Goal: Find specific page/section: Find specific page/section

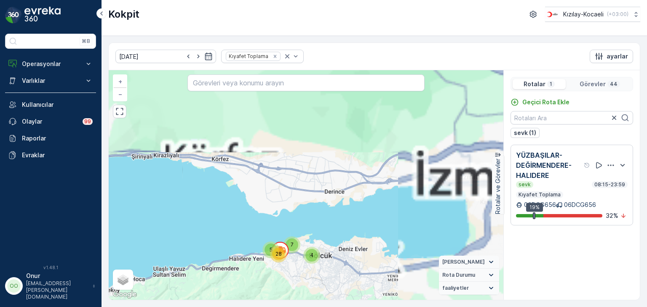
drag, startPoint x: 381, startPoint y: 147, endPoint x: 256, endPoint y: 285, distance: 185.7
click at [256, 285] on div "5 7 4 28 + − Uydu Yol haritası Arazi Karışık Leaflet Klavye kısayolları Harita …" at bounding box center [306, 185] width 395 height 230
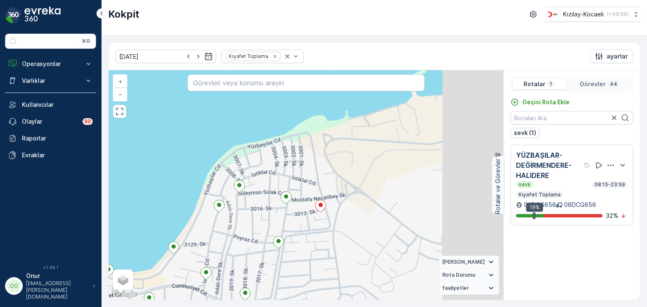
drag, startPoint x: 434, startPoint y: 149, endPoint x: 367, endPoint y: 232, distance: 106.3
click at [367, 232] on div "2 + − Uydu Yol haritası Arazi Karışık Leaflet Klavye kısayolları Harita Veriler…" at bounding box center [306, 185] width 395 height 230
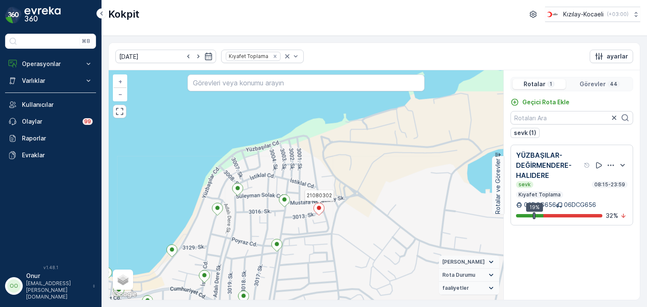
click at [318, 210] on icon at bounding box center [319, 209] width 11 height 12
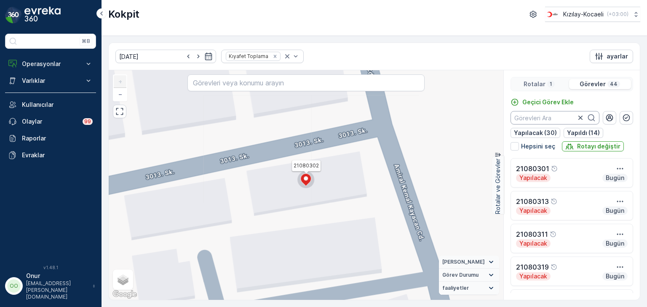
click at [555, 120] on input "text" at bounding box center [554, 117] width 89 height 13
type input "302"
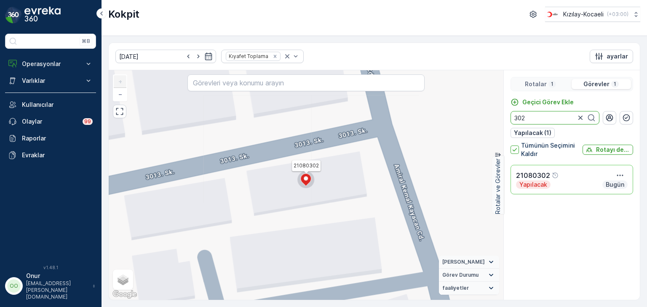
drag, startPoint x: 512, startPoint y: 117, endPoint x: 475, endPoint y: 110, distance: 37.4
click at [475, 110] on div "21080302 + − Uydu Yol haritası Arazi Karışık Leaflet Klavye kısayolları Harita …" at bounding box center [374, 185] width 531 height 230
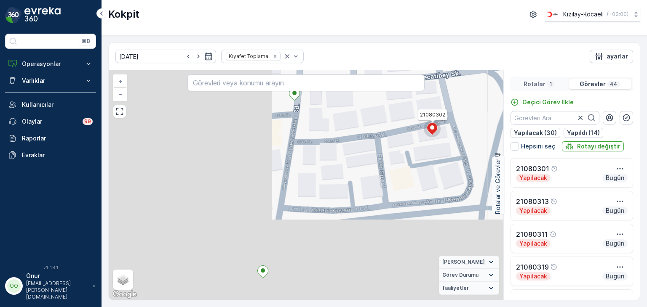
drag, startPoint x: 332, startPoint y: 246, endPoint x: 392, endPoint y: 168, distance: 98.5
click at [430, 157] on div "21080302 + − Uydu Yol haritası Arazi Karışık Leaflet Klavye kısayolları Harita …" at bounding box center [306, 185] width 395 height 230
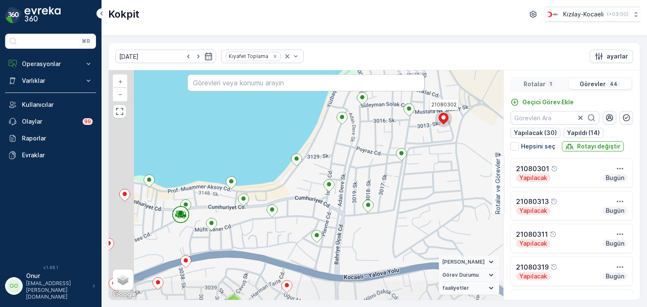
drag, startPoint x: 208, startPoint y: 219, endPoint x: 278, endPoint y: 173, distance: 84.2
click at [278, 173] on div "2 21080302 + − Uydu Yol haritası Arazi Karışık Leaflet Klavye kısayolları Harit…" at bounding box center [306, 185] width 395 height 230
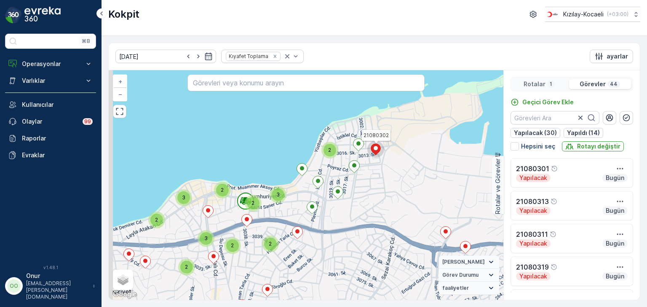
drag, startPoint x: 253, startPoint y: 206, endPoint x: 315, endPoint y: 197, distance: 62.5
click at [315, 197] on div "2 3 2 2 2 3 2 2 2 3 21080302 + − Uydu Yol haritası Arazi Karışık Leaflet Klavye…" at bounding box center [306, 185] width 395 height 230
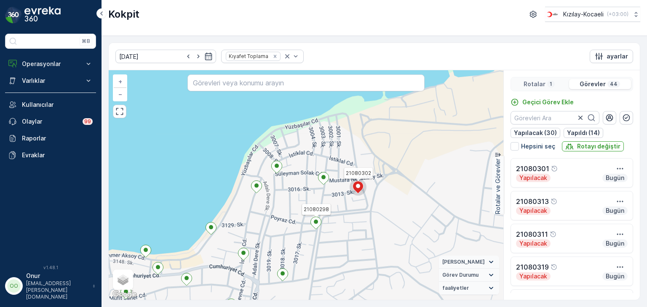
click at [315, 221] on ellipse at bounding box center [316, 222] width 4 height 4
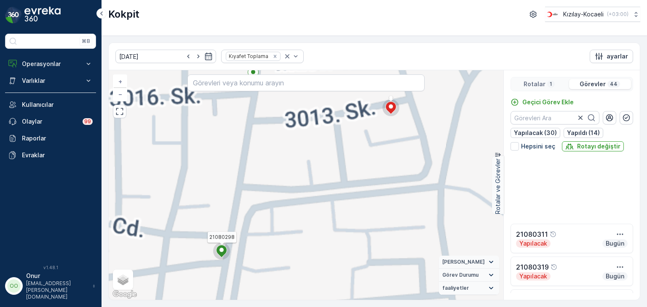
scroll to position [160, 0]
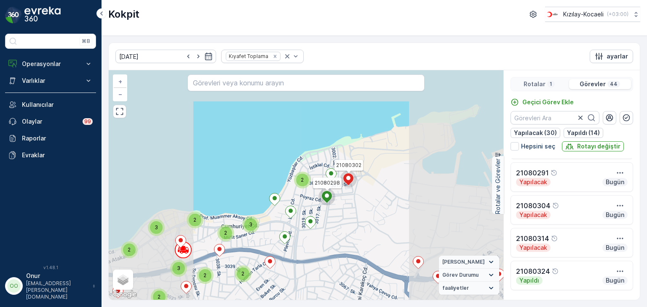
click at [356, 211] on div "2 3 2 2 2 3 2 2 2 3 21080298 21080302 + − Uydu Yol haritası Arazi Karışık Leafl…" at bounding box center [306, 185] width 395 height 230
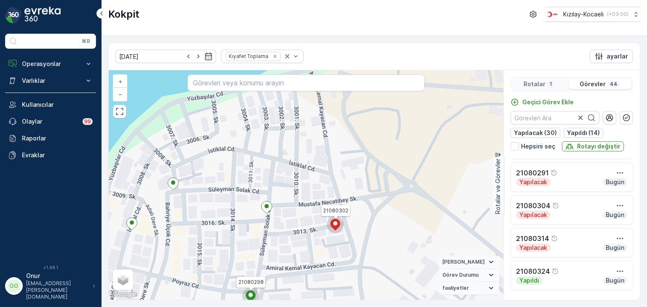
click at [308, 201] on div "21080298 21080302 + − Uydu Yol haritası Arazi Karışık Leaflet Klavye kısayollar…" at bounding box center [306, 185] width 395 height 230
drag, startPoint x: 336, startPoint y: 226, endPoint x: 314, endPoint y: 218, distance: 23.5
click at [333, 224] on icon at bounding box center [335, 225] width 11 height 12
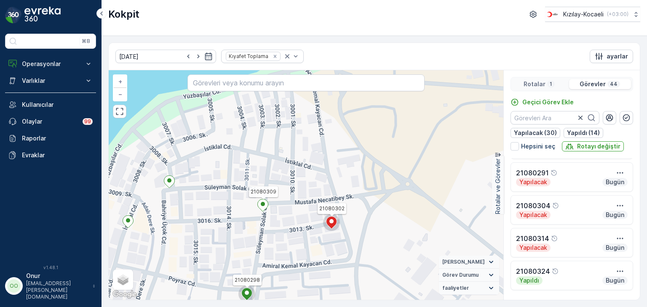
click at [266, 211] on icon at bounding box center [262, 205] width 11 height 13
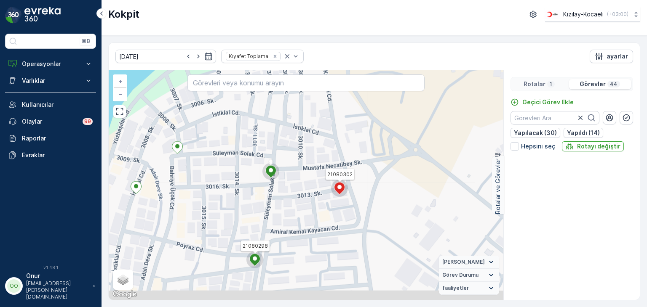
scroll to position [521, 0]
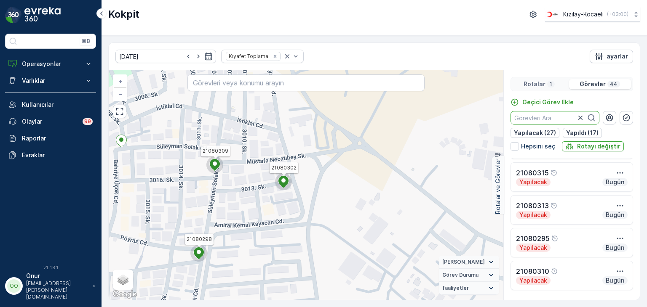
click at [565, 116] on input "text" at bounding box center [554, 117] width 89 height 13
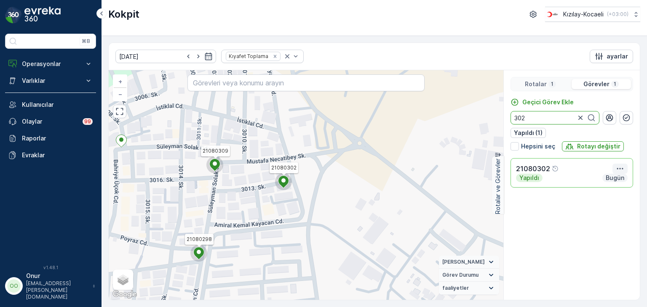
type input "302"
click at [619, 171] on icon "button" at bounding box center [620, 169] width 8 height 8
click at [617, 180] on span "Daha fazla ayrıntı görün" at bounding box center [602, 181] width 67 height 8
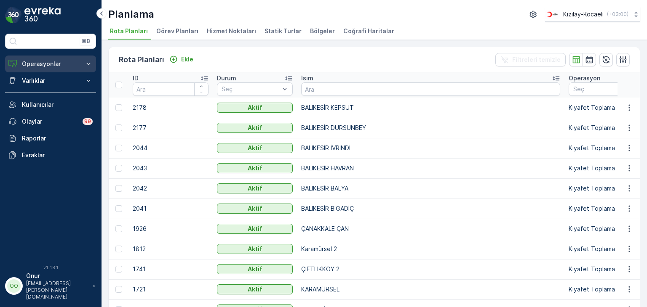
click at [51, 67] on p "Operasyonlar" at bounding box center [50, 64] width 57 height 8
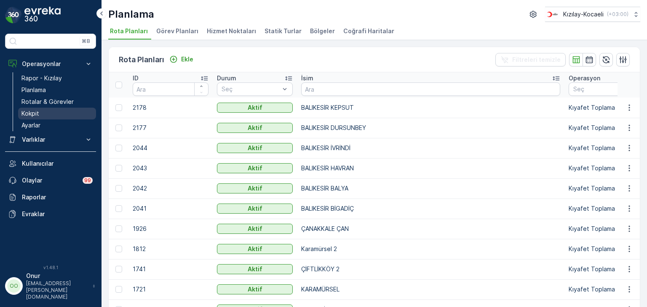
click at [29, 114] on p "Kokpit" at bounding box center [30, 113] width 18 height 8
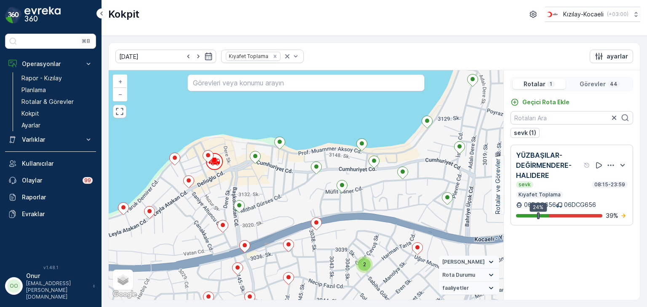
click at [598, 88] on p "Görevler" at bounding box center [592, 84] width 26 height 8
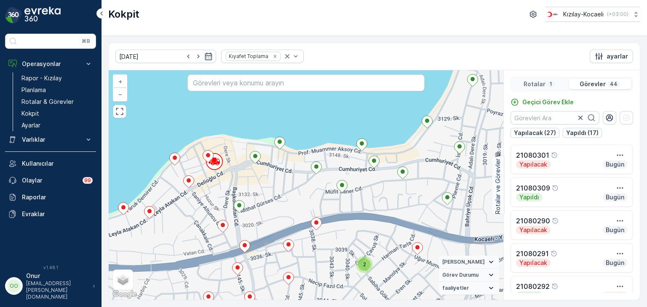
click at [550, 81] on p "1" at bounding box center [551, 84] width 4 height 7
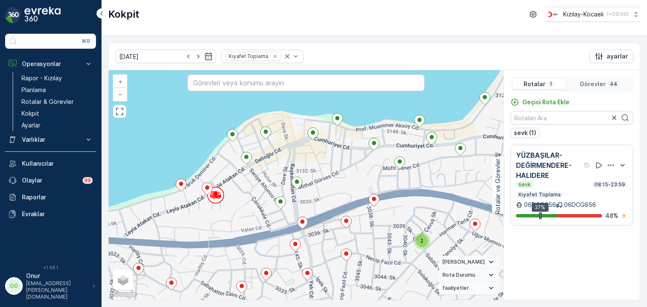
drag, startPoint x: 184, startPoint y: 205, endPoint x: 261, endPoint y: 194, distance: 77.0
click at [261, 194] on div "2 + − Uydu Yol haritası Arazi Karışık Leaflet Klavye kısayolları Harita Veriler…" at bounding box center [306, 185] width 395 height 230
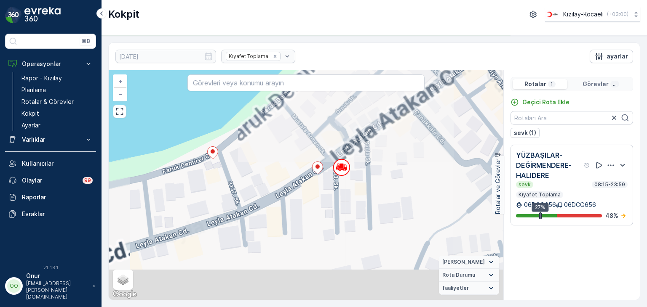
drag, startPoint x: 201, startPoint y: 189, endPoint x: 281, endPoint y: 155, distance: 86.6
click at [281, 155] on div "+ − Uydu Yol haritası Arazi Karışık Leaflet Klavye kısayolları Harita Verileri …" at bounding box center [306, 185] width 395 height 230
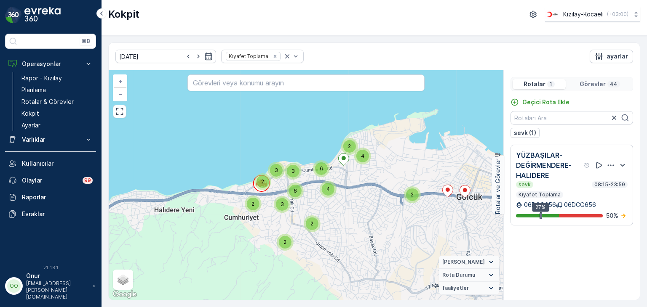
click at [603, 83] on p "Görevler" at bounding box center [592, 84] width 26 height 8
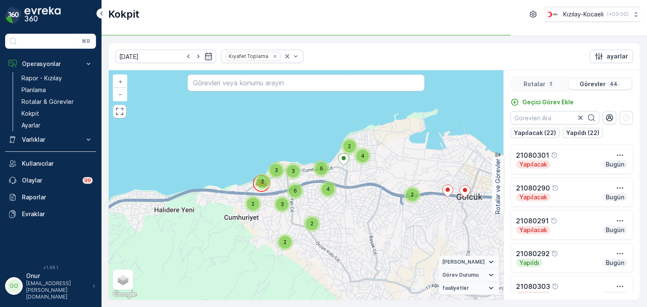
click at [543, 81] on p "Rotalar" at bounding box center [534, 84] width 22 height 8
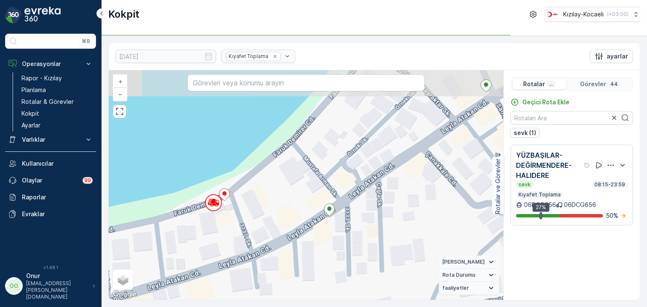
drag, startPoint x: 243, startPoint y: 157, endPoint x: 260, endPoint y: 246, distance: 90.6
click at [260, 246] on div "+ − Uydu Yol haritası Arazi Karışık Leaflet Klavye kısayolları Harita Verileri …" at bounding box center [306, 185] width 395 height 230
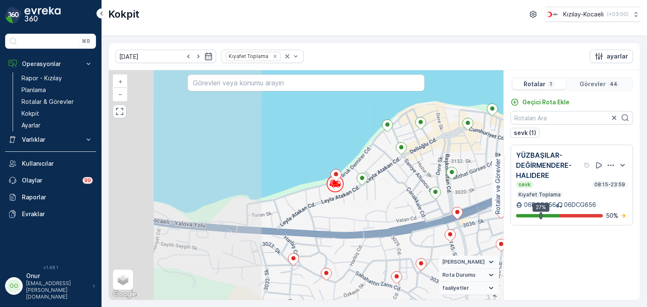
drag, startPoint x: 214, startPoint y: 221, endPoint x: 381, endPoint y: 221, distance: 166.8
click at [381, 221] on div "2 + − Uydu Yol haritası Arazi Karışık Leaflet Klavye kısayolları Harita Veriler…" at bounding box center [306, 185] width 395 height 230
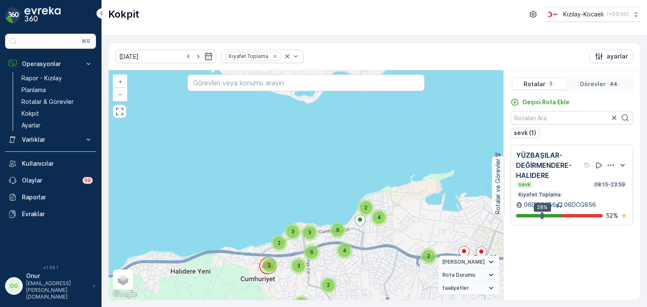
drag, startPoint x: 286, startPoint y: 247, endPoint x: 272, endPoint y: 190, distance: 58.5
click at [274, 235] on div "2" at bounding box center [279, 243] width 17 height 17
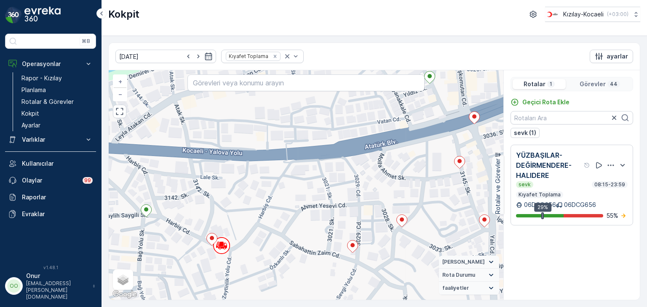
drag, startPoint x: 315, startPoint y: 236, endPoint x: 244, endPoint y: 192, distance: 83.2
click at [244, 192] on div "+ − Uydu Yol haritası Arazi Karışık Leaflet Klavye kısayolları Harita Verileri …" at bounding box center [306, 185] width 395 height 230
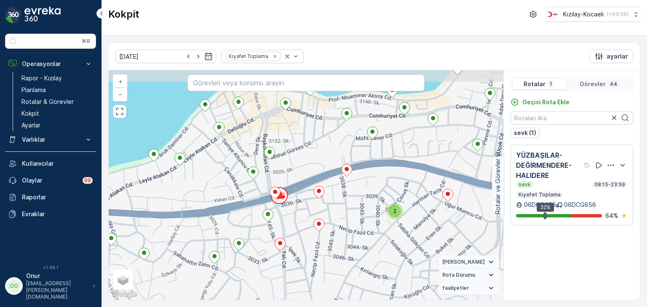
drag, startPoint x: 269, startPoint y: 187, endPoint x: 222, endPoint y: 209, distance: 52.2
click at [222, 209] on div "2 + − Uydu Yol haritası Arazi Karışık Leaflet Klavye kısayolları Harita Veriler…" at bounding box center [306, 185] width 395 height 230
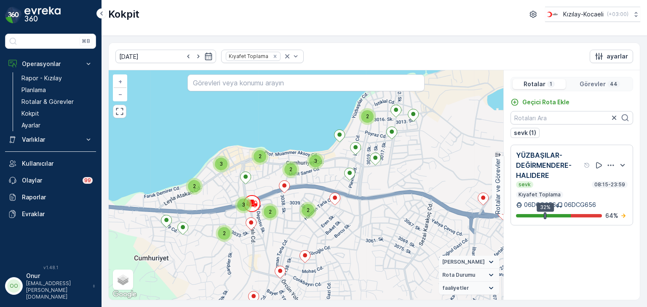
click at [606, 84] on div "Görevler 44" at bounding box center [600, 84] width 62 height 10
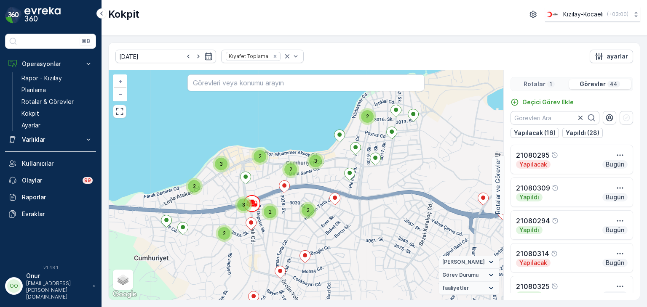
click at [530, 84] on p "Rotalar" at bounding box center [534, 84] width 22 height 8
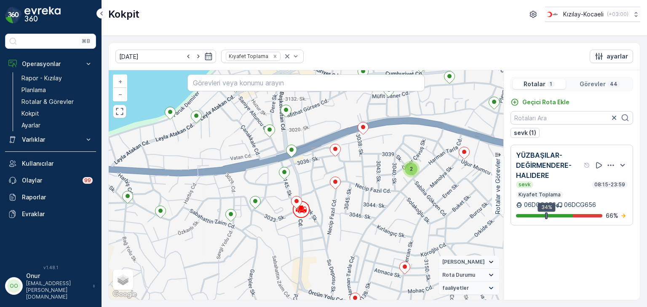
drag, startPoint x: 199, startPoint y: 243, endPoint x: 269, endPoint y: 221, distance: 72.8
click at [269, 221] on div "2 + − Uydu Yol haritası Arazi Karışık Leaflet Klavye kısayolları Harita Veriler…" at bounding box center [306, 185] width 395 height 230
click at [600, 86] on p "Görevler" at bounding box center [592, 84] width 26 height 8
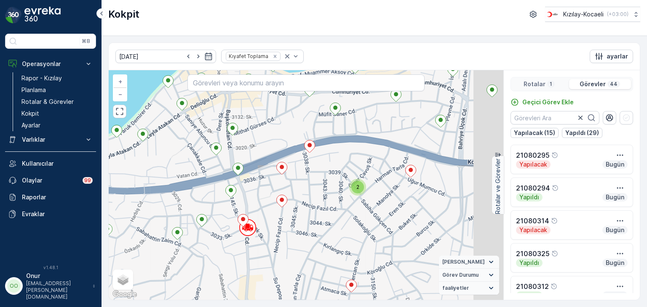
drag, startPoint x: 383, startPoint y: 194, endPoint x: 311, endPoint y: 231, distance: 80.6
click at [311, 231] on div "2 + − Uydu Yol haritası Arazi Karışık Leaflet Klavye kısayolları Harita Veriler…" at bounding box center [306, 185] width 395 height 230
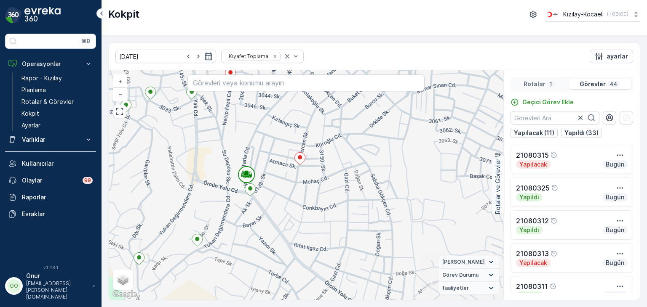
drag, startPoint x: 381, startPoint y: 216, endPoint x: 206, endPoint y: 203, distance: 175.3
click at [206, 203] on div "2 2 2 2 2 3 2 3 3 2 + − Uydu Yol haritası Arazi Karışık Leaflet Klavye kısayoll…" at bounding box center [306, 185] width 395 height 230
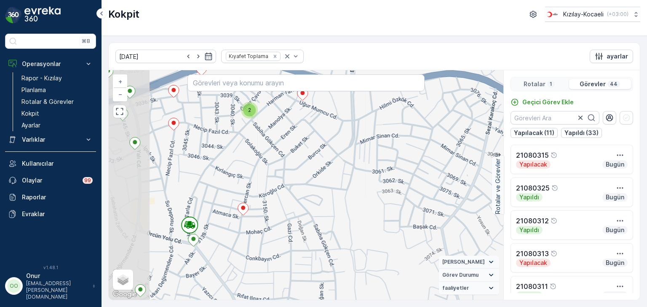
drag, startPoint x: 148, startPoint y: 194, endPoint x: 192, endPoint y: 204, distance: 45.7
click at [192, 204] on div "2 + − Uydu Yol haritası Arazi Karışık Leaflet Klavye kısayolları Harita Veriler…" at bounding box center [306, 185] width 395 height 230
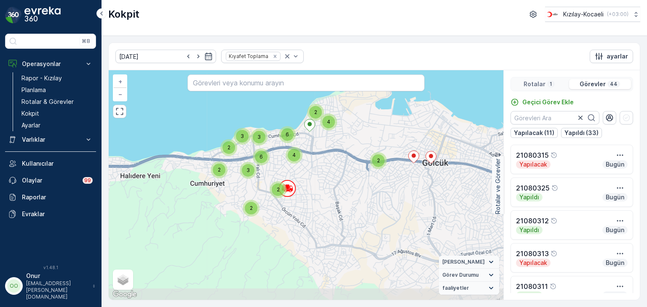
drag, startPoint x: 167, startPoint y: 240, endPoint x: 261, endPoint y: 219, distance: 96.5
click at [257, 220] on div "2 3 2 4 2 2 3 2 2 6 3 4 6 + − Uydu Yol haritası Arazi Karışık Leaflet Klavye kı…" at bounding box center [306, 185] width 395 height 230
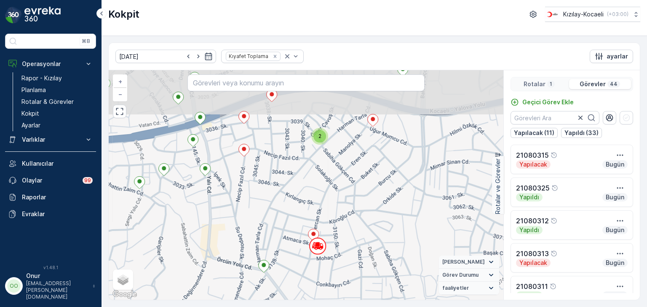
drag, startPoint x: 309, startPoint y: 152, endPoint x: 284, endPoint y: 253, distance: 104.6
click at [284, 253] on div "2 + − Uydu Yol haritası Arazi Karışık Leaflet Klavye kısayolları Harita Veriler…" at bounding box center [306, 185] width 395 height 230
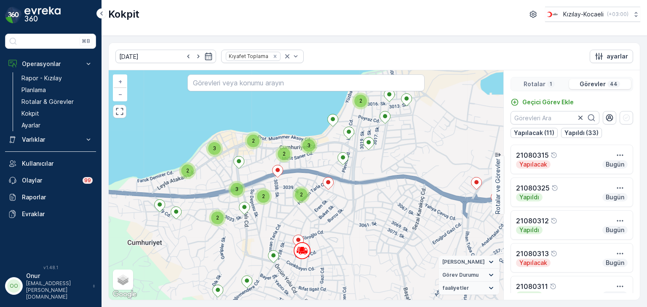
click at [601, 80] on p "Görevler" at bounding box center [592, 84] width 26 height 8
click at [595, 80] on p "Görevler" at bounding box center [592, 84] width 26 height 8
click at [590, 82] on p "Görevler" at bounding box center [592, 84] width 26 height 8
click at [546, 83] on div "Rotalar 1" at bounding box center [538, 84] width 53 height 10
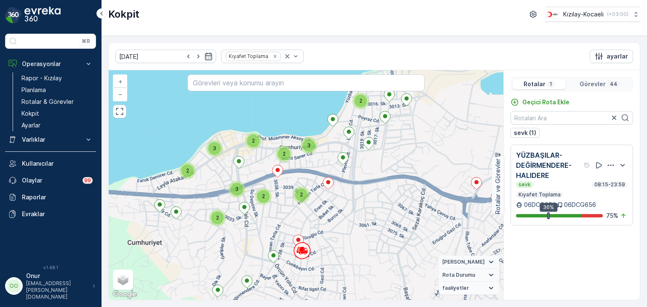
click at [588, 83] on p "Görevler" at bounding box center [592, 84] width 26 height 8
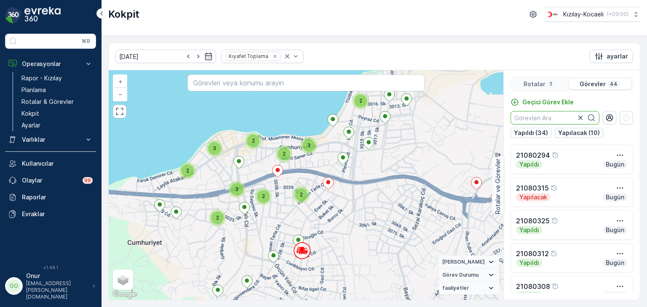
click at [556, 115] on input "text" at bounding box center [554, 117] width 89 height 13
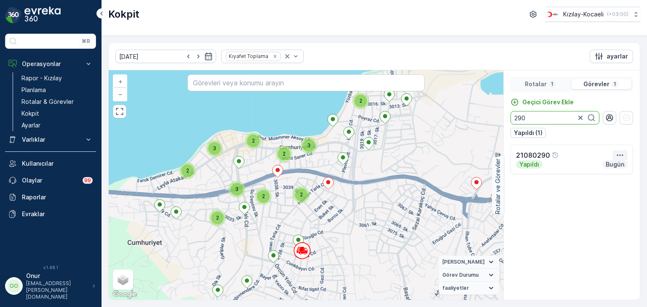
type input "290"
click at [619, 157] on icon "button" at bounding box center [620, 155] width 8 height 8
click at [607, 169] on span "Daha fazla ayrıntı görün" at bounding box center [602, 168] width 67 height 8
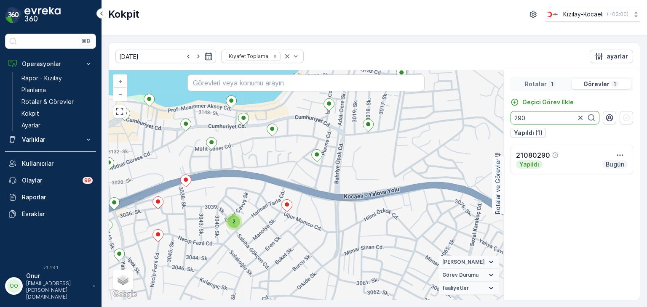
drag, startPoint x: 544, startPoint y: 116, endPoint x: 496, endPoint y: 105, distance: 49.6
click at [496, 105] on div "2 + − Uydu Yol haritası Arazi Karışık Leaflet Klavye kısayolları Harita Veriler…" at bounding box center [374, 185] width 531 height 230
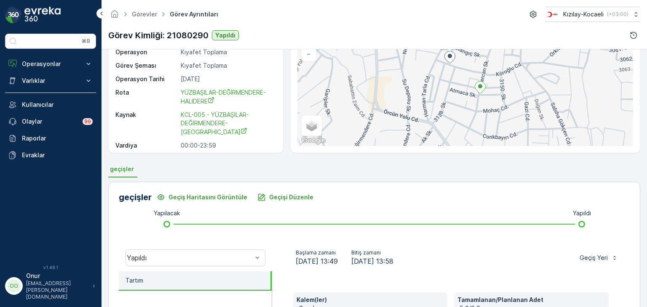
scroll to position [126, 0]
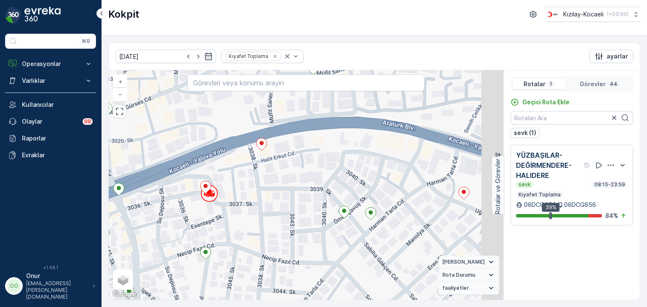
drag, startPoint x: 299, startPoint y: 217, endPoint x: 270, endPoint y: 230, distance: 32.4
click at [270, 230] on div "+ − Uydu Yol haritası Arazi Karışık Leaflet Klavye kısayolları Harita Verileri …" at bounding box center [306, 185] width 395 height 230
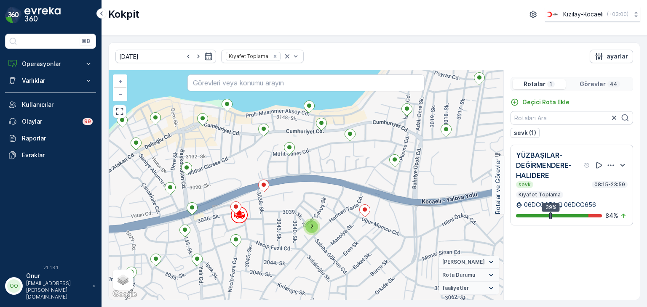
click at [595, 85] on p "Görevler" at bounding box center [592, 84] width 26 height 8
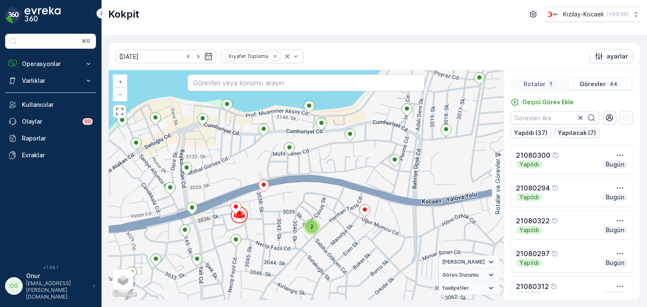
click at [538, 83] on p "Rotalar" at bounding box center [534, 84] width 22 height 8
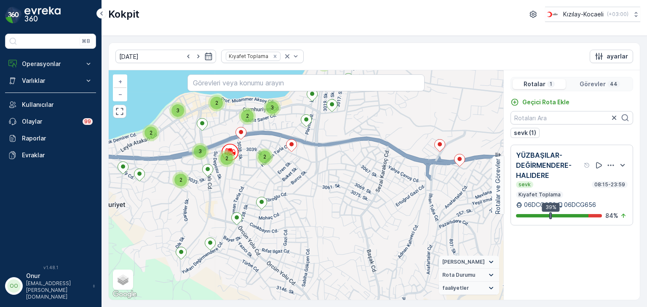
drag, startPoint x: 367, startPoint y: 257, endPoint x: 295, endPoint y: 172, distance: 111.8
click at [295, 172] on div "2 3 2 2 3 2 2 2 3 2 + − Uydu Yol haritası Arazi Karışık Leaflet Klavye kısayoll…" at bounding box center [306, 185] width 395 height 230
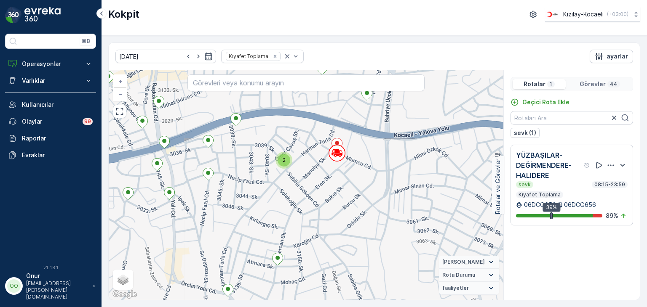
click at [594, 79] on div "Görevler 44" at bounding box center [600, 84] width 62 height 10
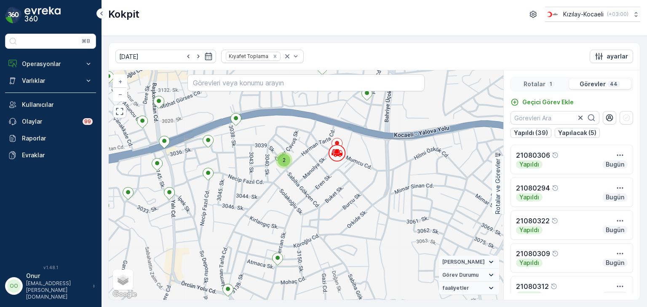
click at [557, 84] on div "Rotalar 1" at bounding box center [538, 84] width 53 height 10
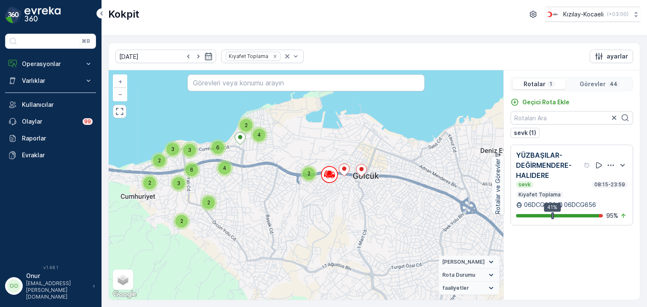
drag, startPoint x: 371, startPoint y: 179, endPoint x: 339, endPoint y: 187, distance: 33.5
click at [339, 188] on div "2 3 2 4 2 2 3 2 2 6 3 4 6 + − Uydu Yol haritası Arazi Karışık Leaflet Klavye kı…" at bounding box center [306, 185] width 395 height 230
